Goal: Task Accomplishment & Management: Manage account settings

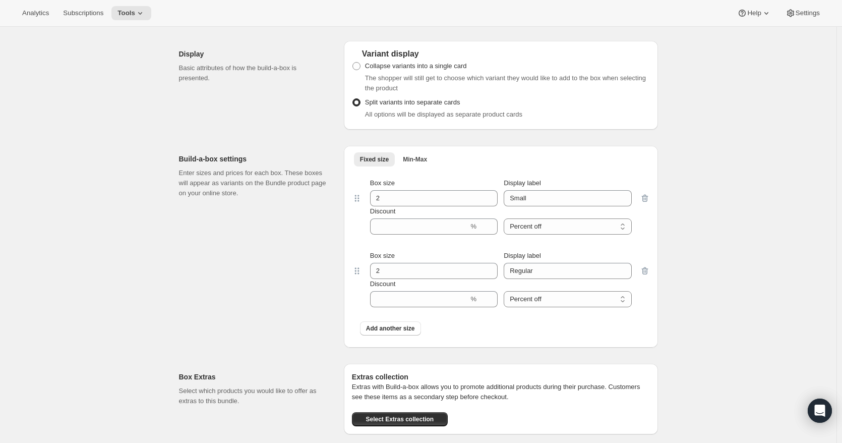
scroll to position [706, 0]
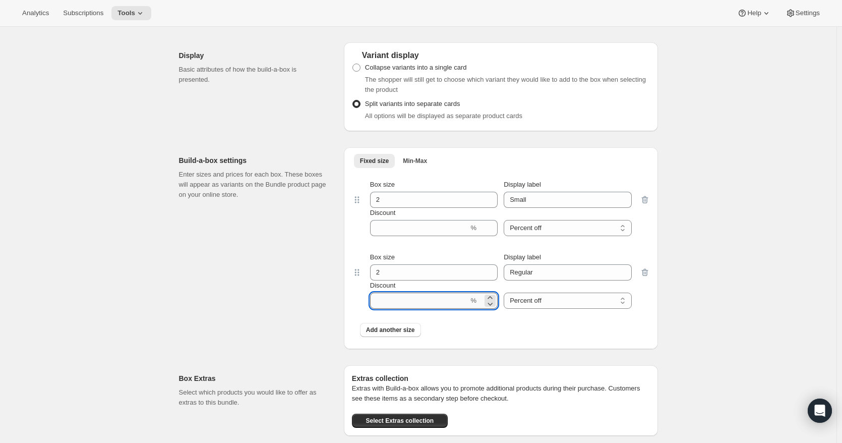
click at [443, 303] on input "Discount" at bounding box center [419, 300] width 99 height 16
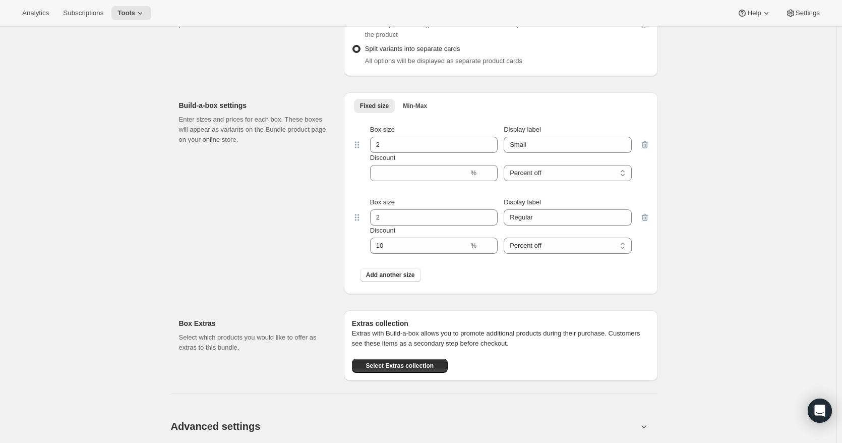
scroll to position [756, 0]
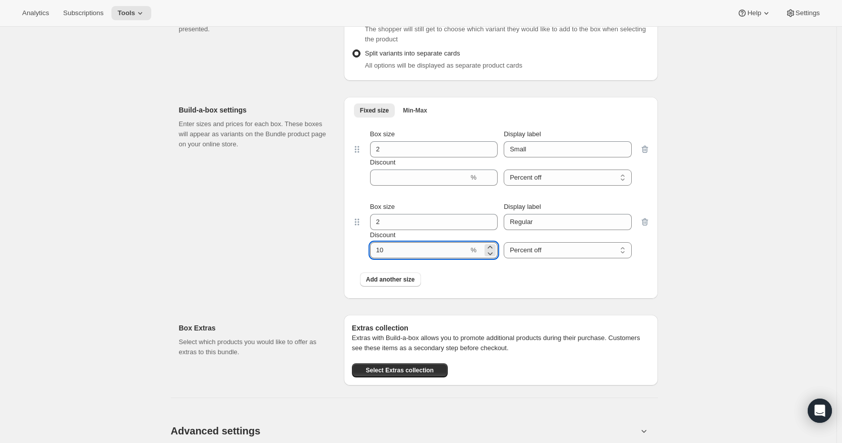
click at [460, 257] on input "Discount" at bounding box center [419, 250] width 99 height 16
type input "1"
click at [716, 271] on div "Edit Bundle. This page is ready Edit Bundle Analytics Open Build-a-box More act…" at bounding box center [418, 1] width 837 height 1463
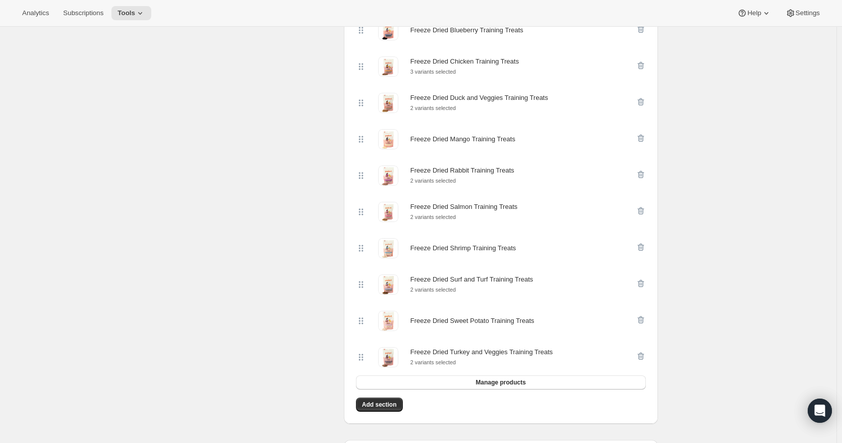
scroll to position [353, 0]
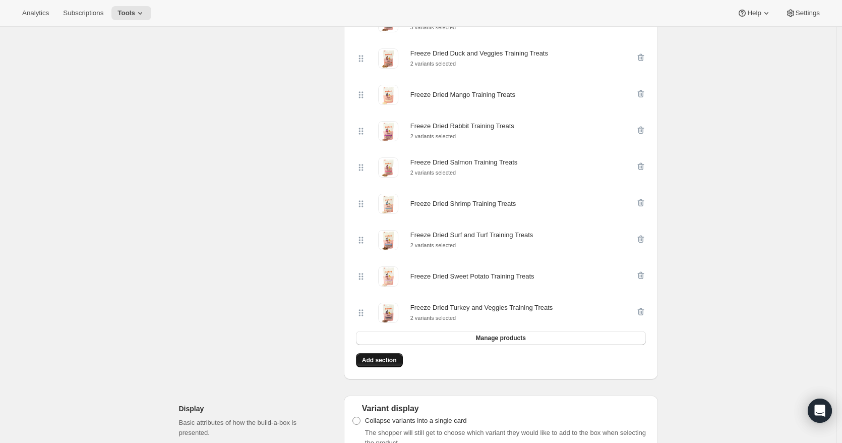
click at [380, 363] on span "Add section" at bounding box center [379, 360] width 35 height 8
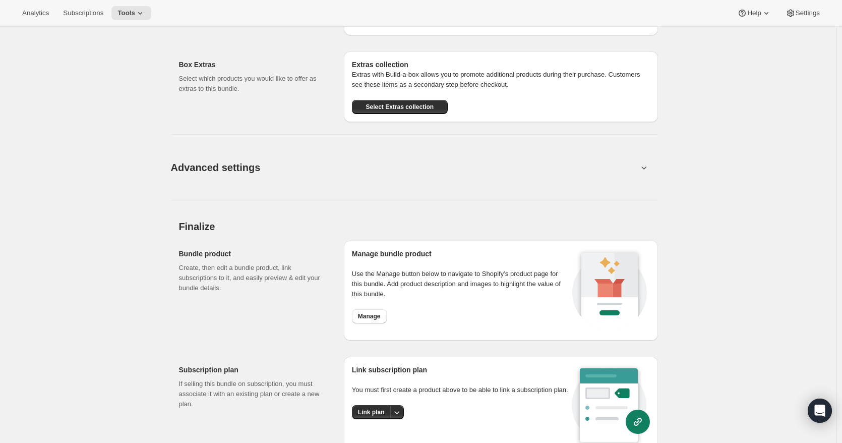
scroll to position [1261, 0]
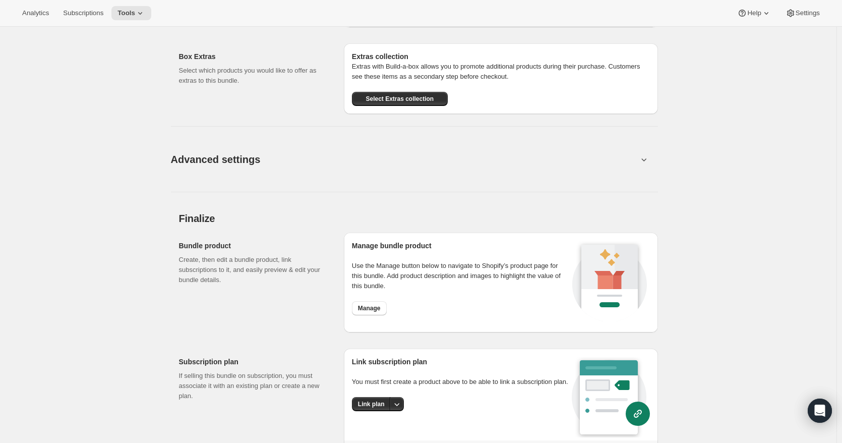
click at [266, 162] on button "Advanced settings" at bounding box center [404, 159] width 479 height 39
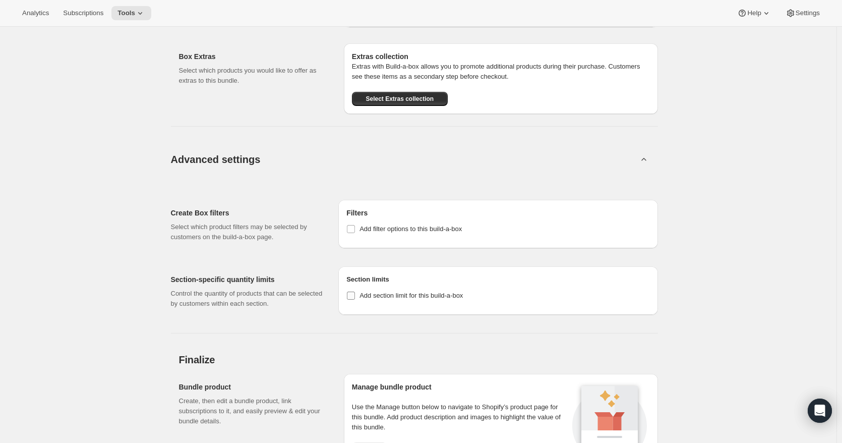
click at [354, 299] on input "Add section limit for this build-a-box" at bounding box center [351, 295] width 8 height 8
checkbox input "true"
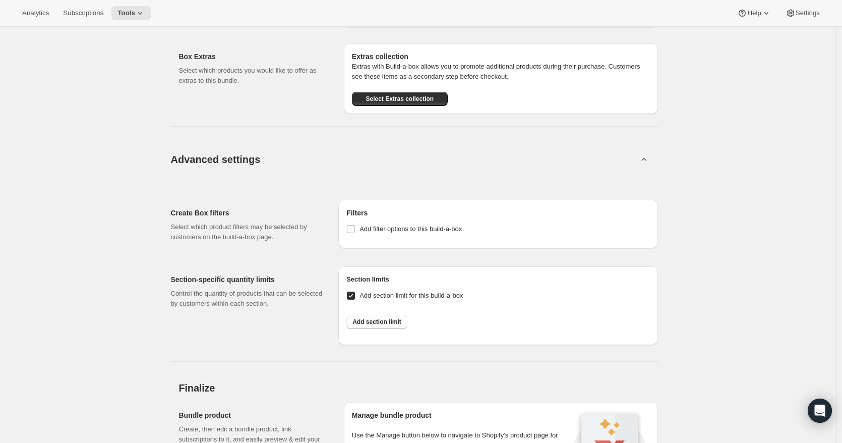
click at [371, 320] on button "Add section limit" at bounding box center [376, 322] width 61 height 14
select select
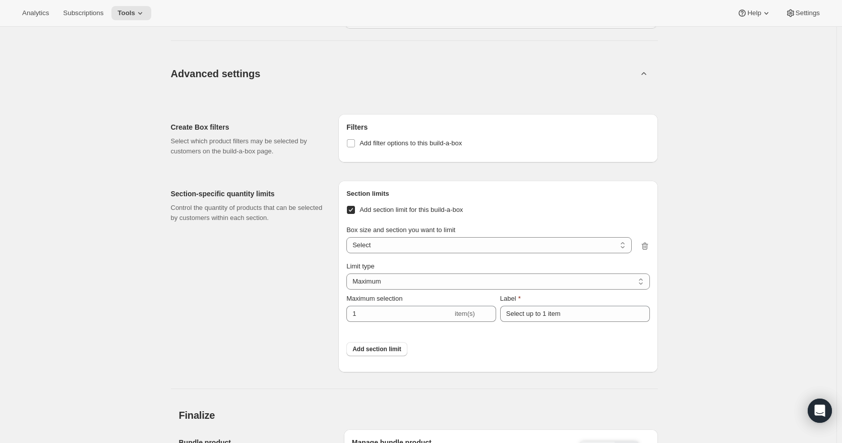
scroll to position [1361, 0]
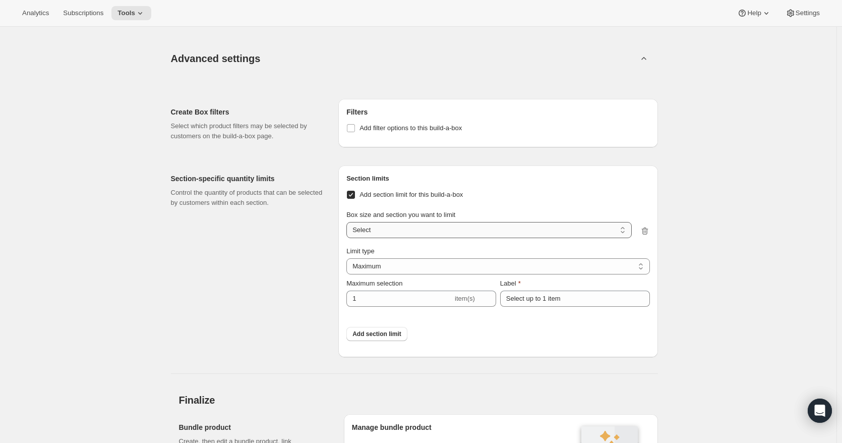
click at [403, 234] on select "Small / Section 1 Small / Section 2 Regular / Section 1 Regular / Section 2 Sel…" at bounding box center [488, 230] width 285 height 16
click at [393, 268] on select "Maximum Minimum Both" at bounding box center [497, 266] width 303 height 16
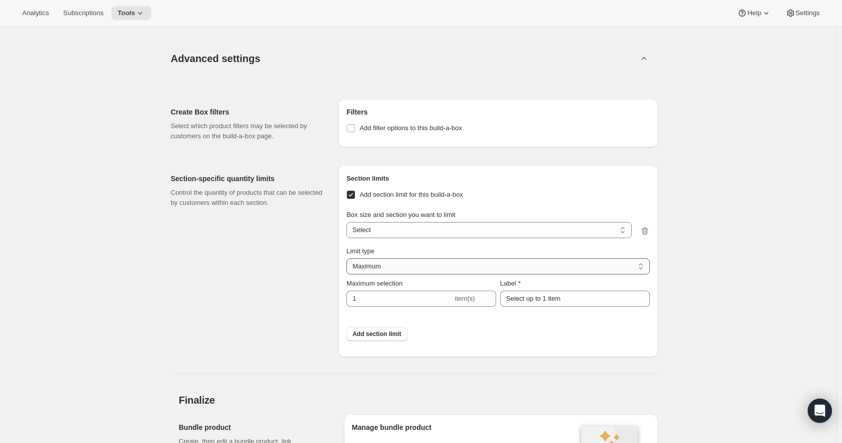
select select "BOTH"
click at [349, 261] on select "Maximum Minimum Both" at bounding box center [497, 266] width 303 height 16
type input "6"
type input "Select between 1 and 6 items"
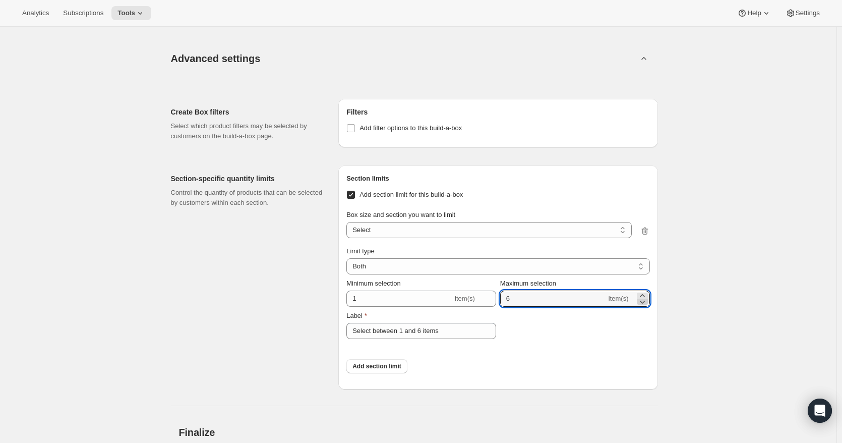
click at [643, 303] on icon at bounding box center [642, 301] width 10 height 10
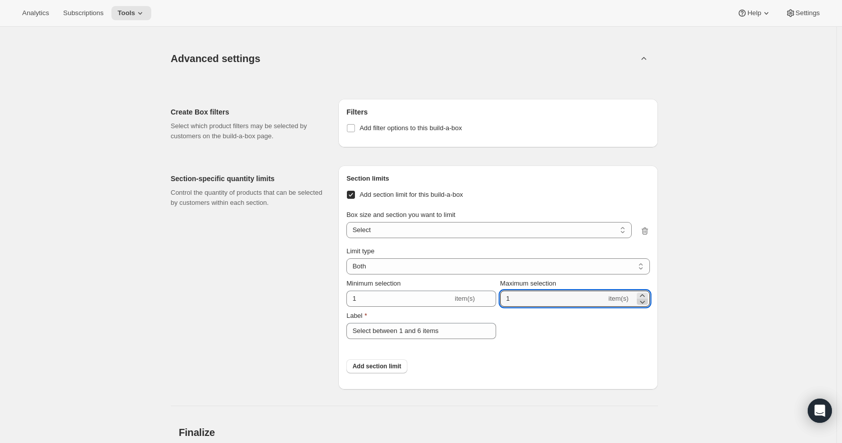
click at [643, 303] on icon at bounding box center [642, 301] width 10 height 10
click at [647, 299] on icon at bounding box center [642, 295] width 10 height 10
type input "1"
click at [403, 233] on select "Small / Section 1 Small / Section 2 Regular / Section 1 Regular / Section 2 Sel…" at bounding box center [488, 230] width 285 height 16
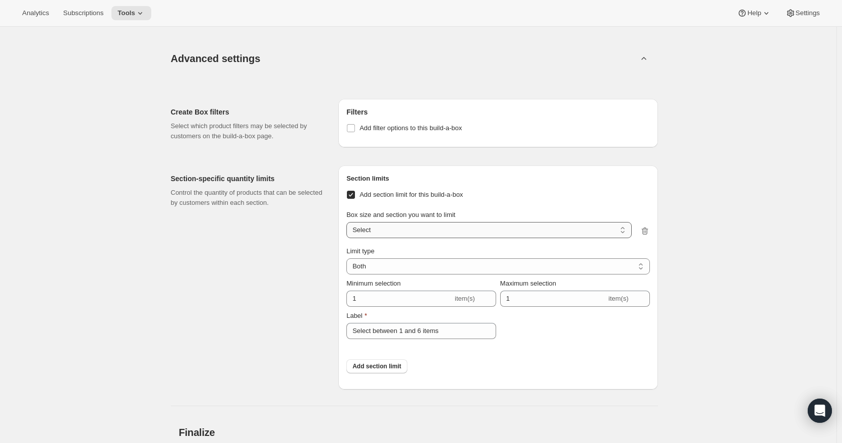
select select "gid://shopify/ProductVariant/41725974609995_4a8ad97f-f0b7-44b8-a188-e68636a88078"
click at [349, 224] on select "Small / Section 1 Small / Section 2 Regular / Section 1 Regular / Section 2 Sel…" at bounding box center [488, 230] width 285 height 16
click at [447, 333] on input "Select between 1 and 6 items" at bounding box center [421, 331] width 150 height 16
drag, startPoint x: 468, startPoint y: 336, endPoint x: 338, endPoint y: 332, distance: 130.2
click at [338, 332] on div "Section-specific quantity limits Control the quantity of products that can be s…" at bounding box center [414, 273] width 487 height 232
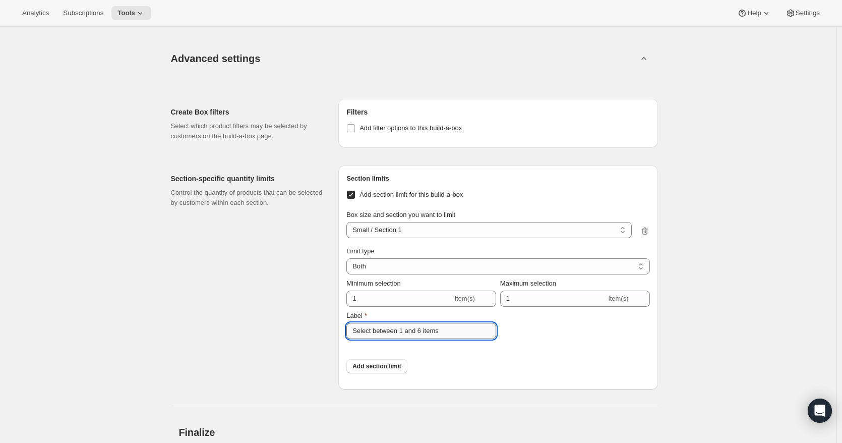
click at [444, 335] on input "Select between 1 and 6 items" at bounding box center [421, 331] width 150 height 16
drag, startPoint x: 449, startPoint y: 334, endPoint x: 374, endPoint y: 335, distance: 75.1
click at [374, 335] on input "Select between 1 and 6 items" at bounding box center [421, 331] width 150 height 16
type input "Select 1"
click at [352, 197] on input "Add section limit for this build-a-box" at bounding box center [351, 195] width 8 height 8
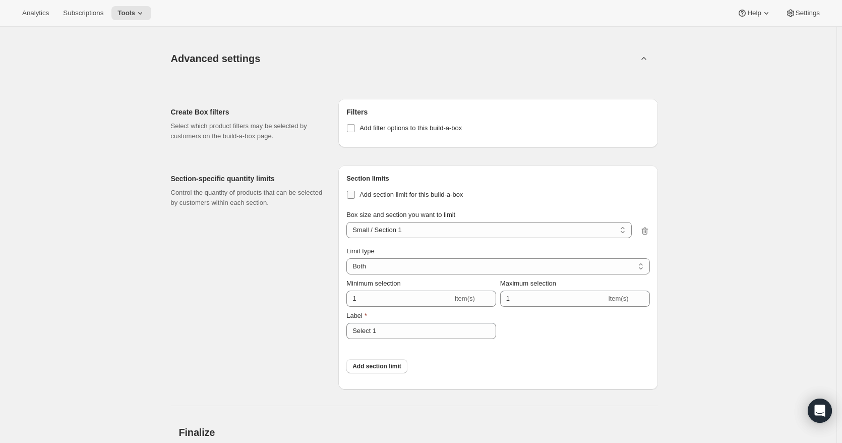
checkbox input "false"
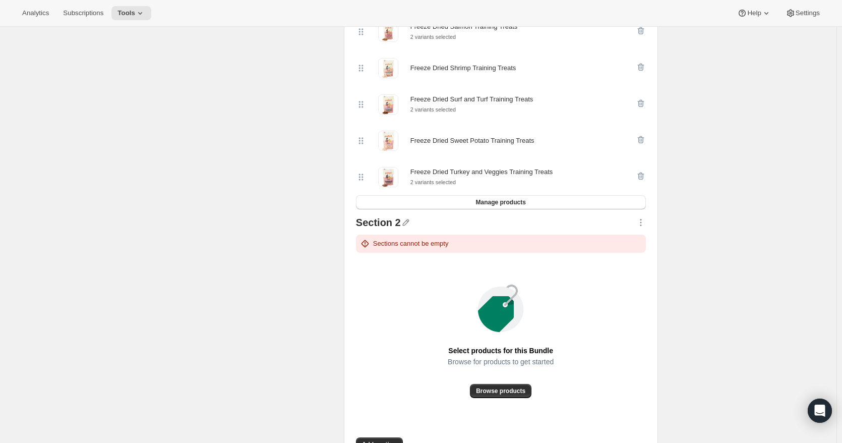
scroll to position [555, 0]
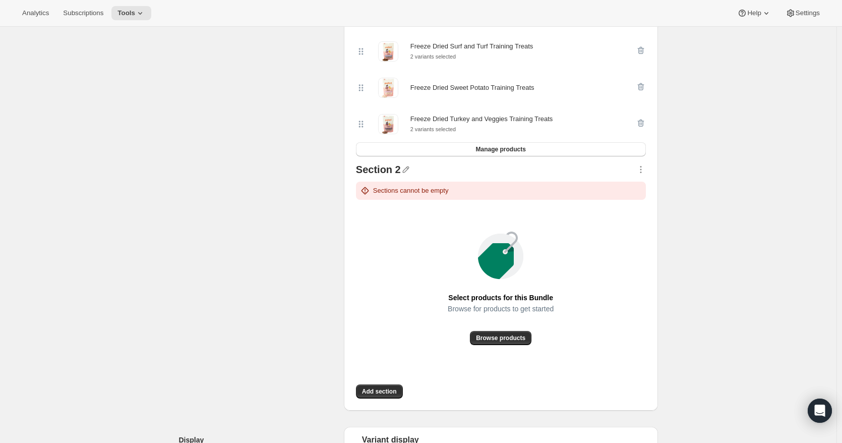
click at [405, 196] on p "Sections cannot be empty" at bounding box center [411, 191] width 76 height 10
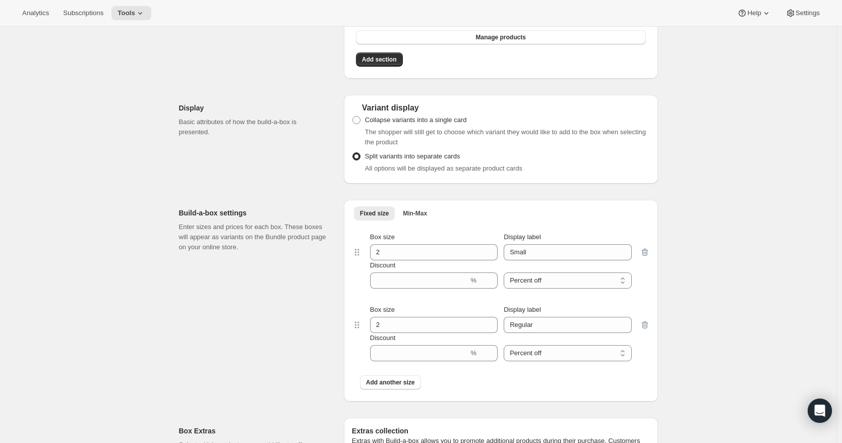
scroll to position [656, 0]
click at [415, 218] on button "Min-Max" at bounding box center [415, 211] width 36 height 14
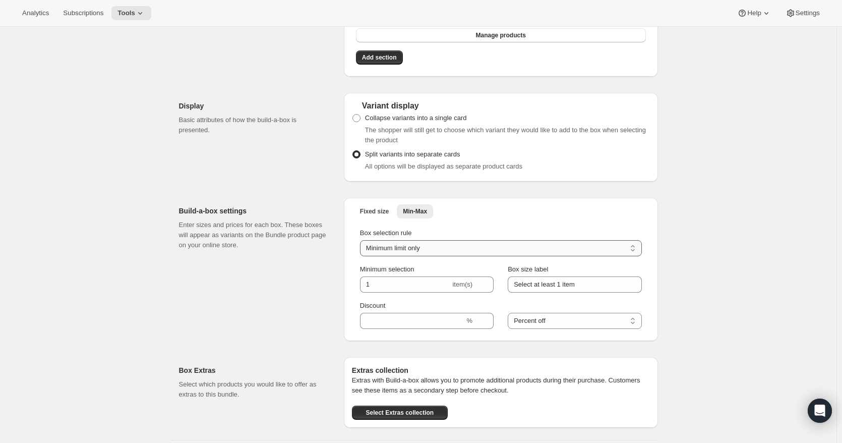
click at [427, 256] on select "Minimum limit only Maximum limit only Minimum and Maximum limits" at bounding box center [501, 248] width 282 height 16
click at [370, 213] on span "Fixed size" at bounding box center [374, 211] width 29 height 8
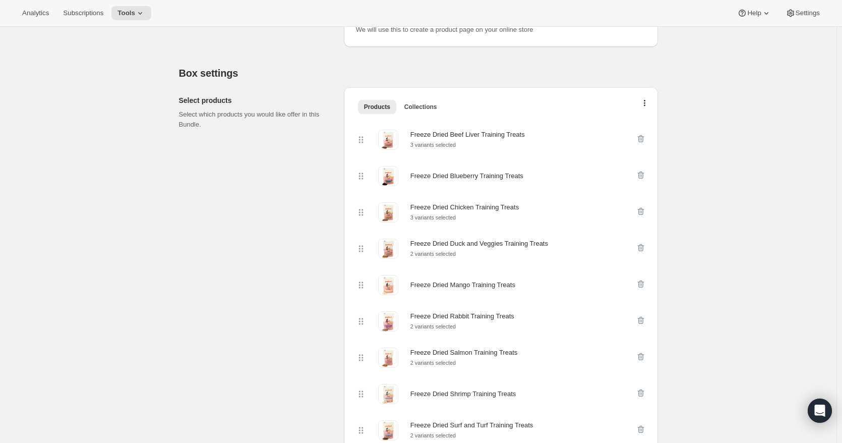
scroll to position [151, 0]
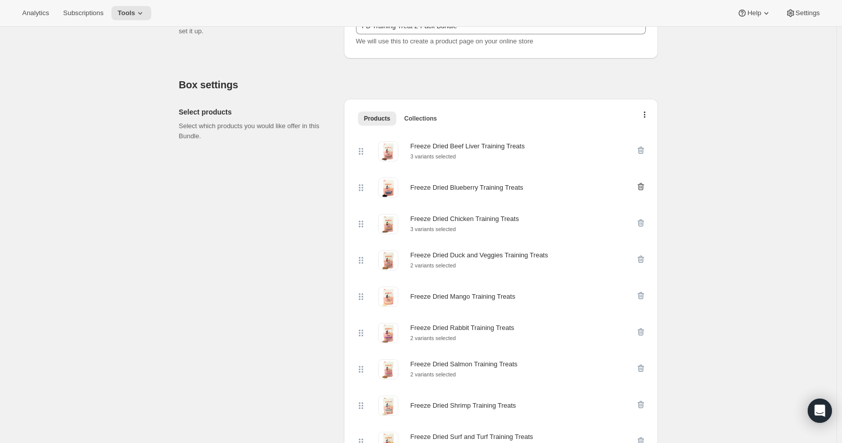
click at [643, 189] on icon "button" at bounding box center [641, 187] width 10 height 10
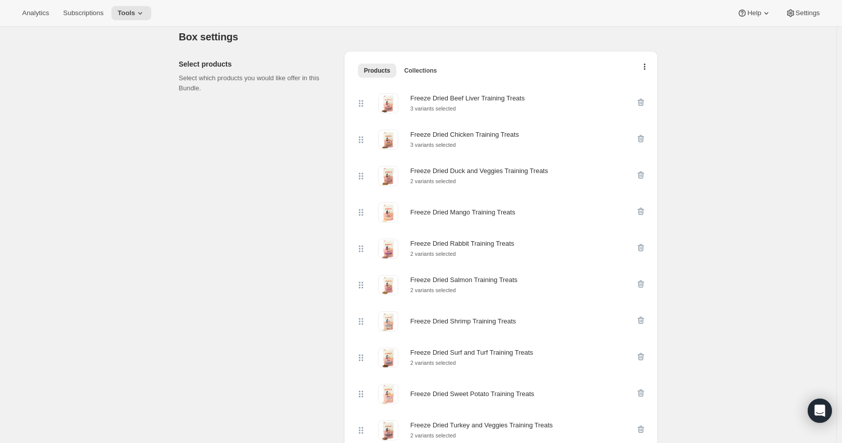
scroll to position [202, 0]
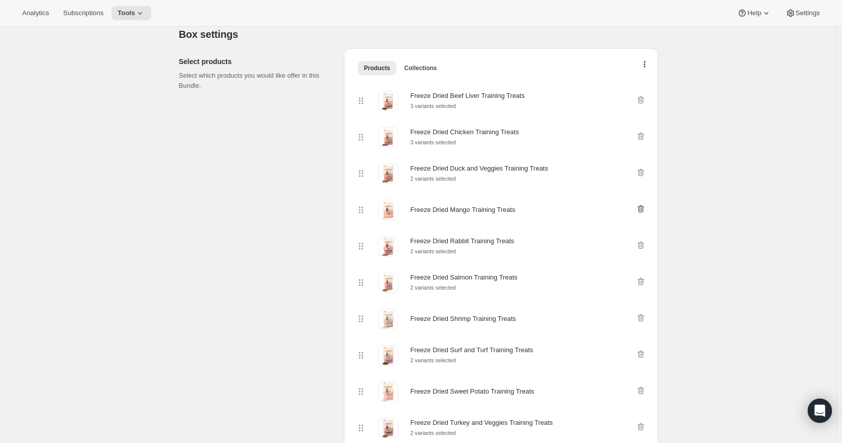
click at [643, 209] on icon "button" at bounding box center [641, 209] width 10 height 10
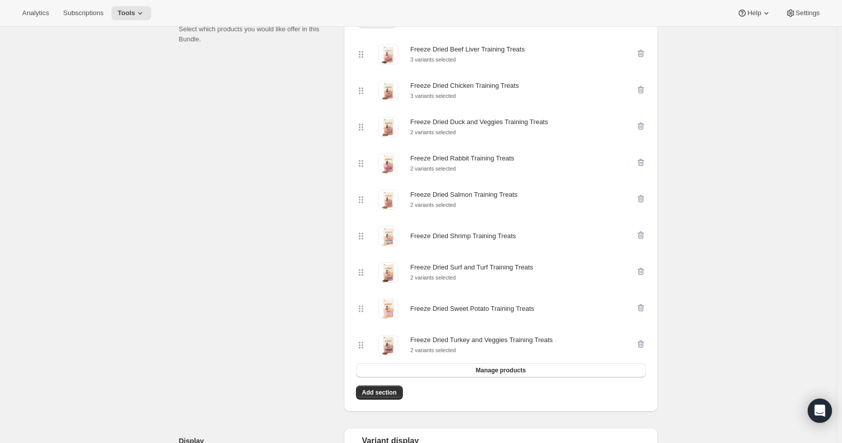
scroll to position [252, 0]
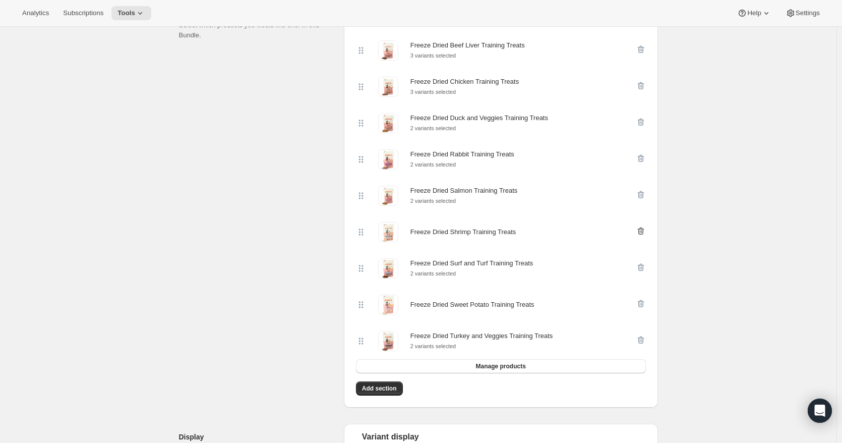
click at [643, 233] on icon "button" at bounding box center [641, 231] width 10 height 10
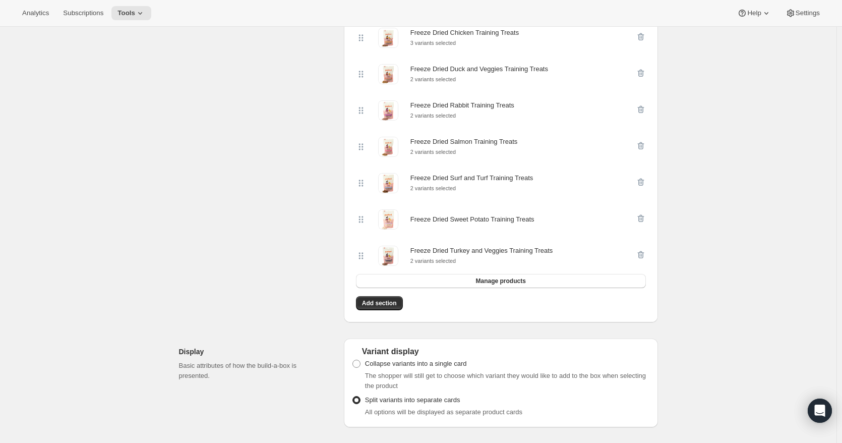
scroll to position [303, 0]
click at [644, 221] on icon "button" at bounding box center [640, 217] width 7 height 8
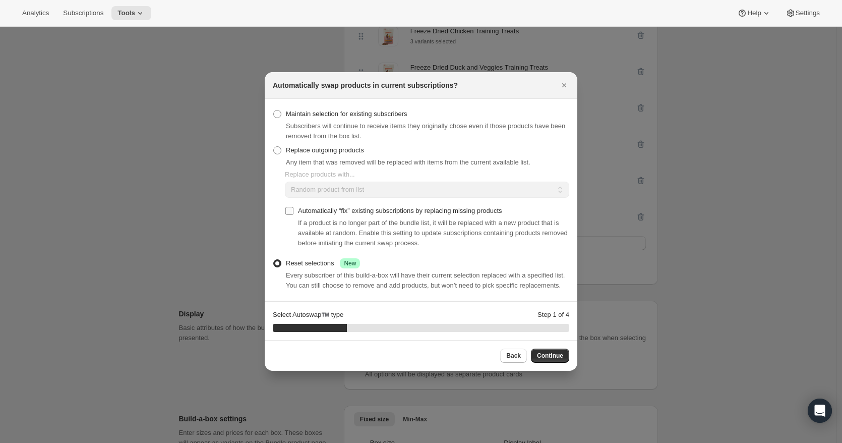
click at [289, 213] on input "Automatically “fix” existing subscriptions by replacing missing products" at bounding box center [289, 211] width 8 height 8
checkbox input "true"
click at [277, 148] on span ":r1h:" at bounding box center [277, 150] width 8 height 8
click at [274, 147] on input "Replace outgoing products" at bounding box center [273, 146] width 1 height 1
radio input "true"
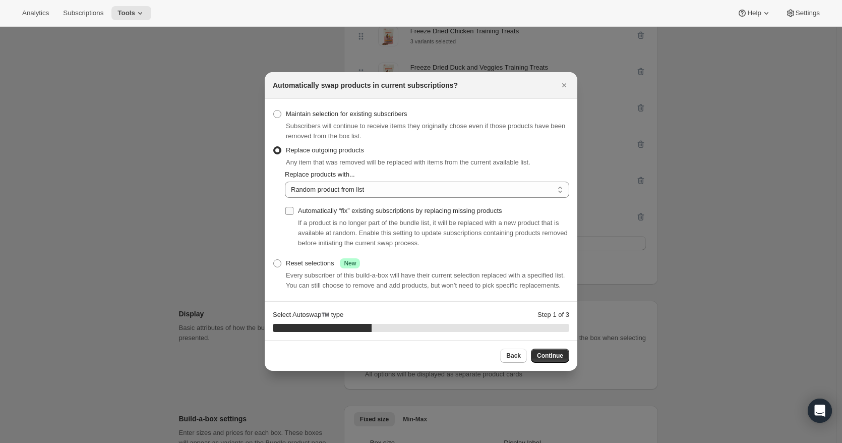
click at [289, 214] on input "Automatically “fix” existing subscriptions by replacing missing products" at bounding box center [289, 211] width 8 height 8
checkbox input "true"
click at [555, 354] on span "Continue" at bounding box center [550, 355] width 26 height 8
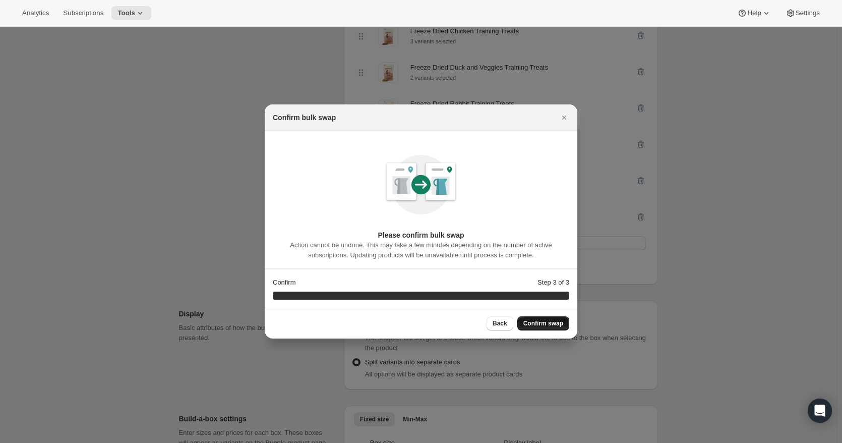
click at [551, 322] on span "Confirm swap" at bounding box center [543, 323] width 40 height 8
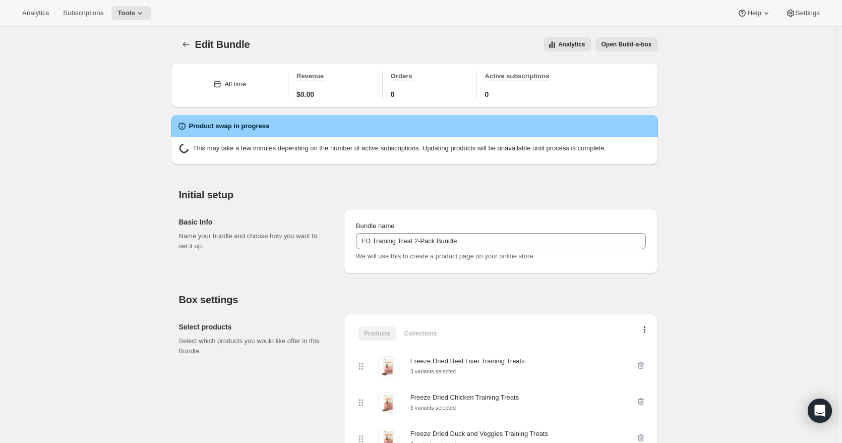
scroll to position [0, 0]
